Goal: Book appointment/travel/reservation

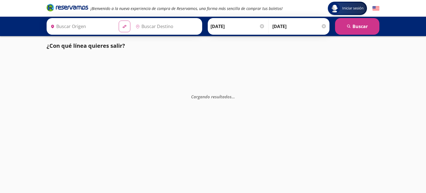
type input "[GEOGRAPHIC_DATA], [GEOGRAPHIC_DATA]"
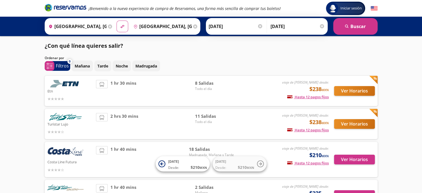
scroll to position [28, 0]
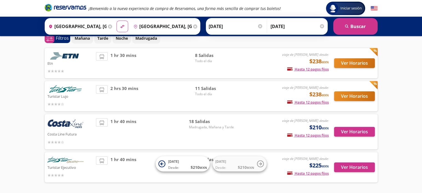
click at [374, 7] on img at bounding box center [374, 8] width 7 height 7
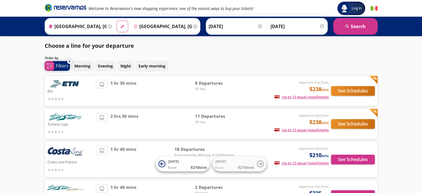
click at [57, 65] on p "Filters" at bounding box center [62, 65] width 13 height 7
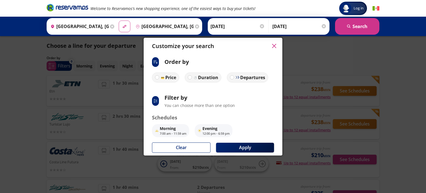
click at [272, 43] on button "button" at bounding box center [274, 46] width 8 height 8
